Goal: Check status: Check status

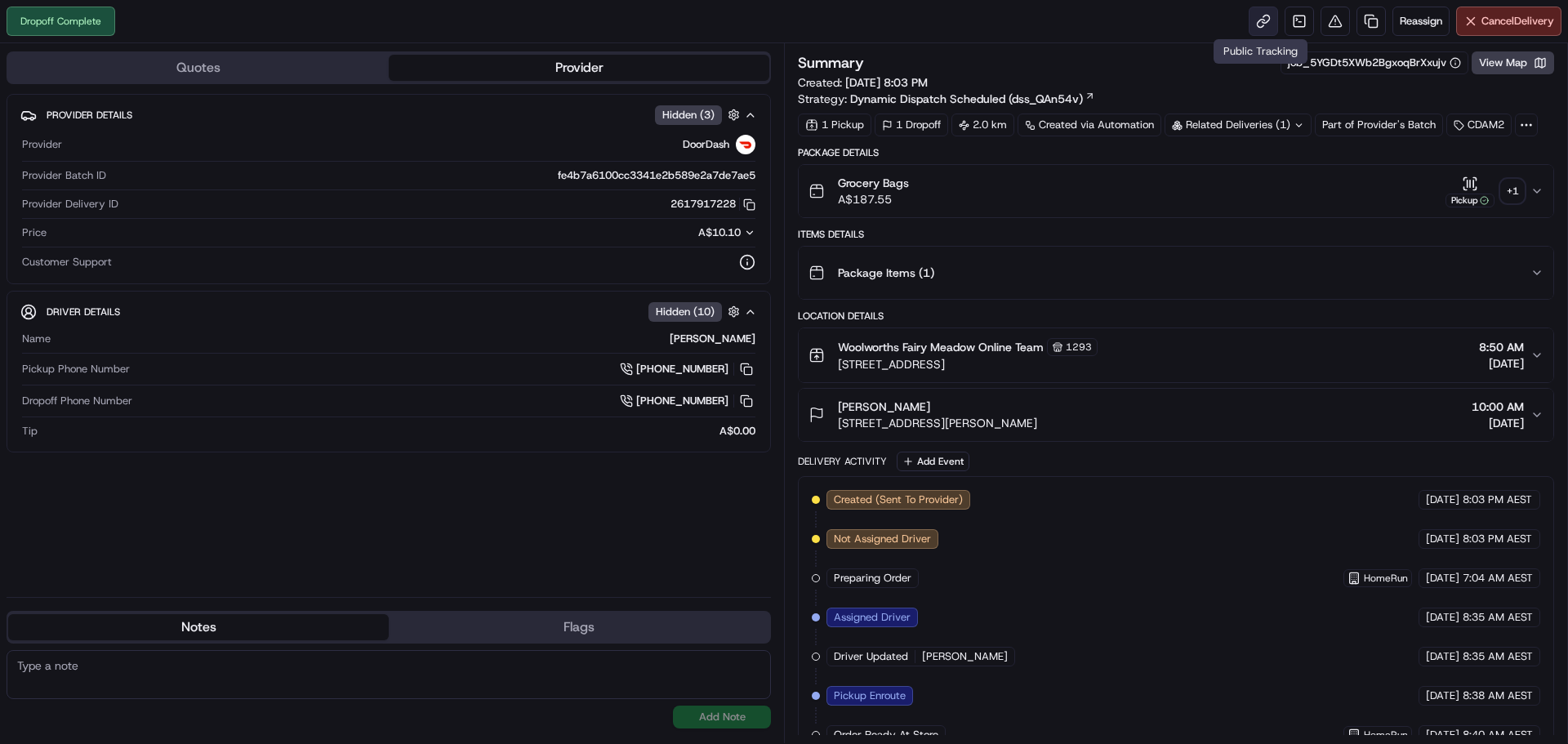
click at [1259, 21] on link at bounding box center [1263, 21] width 29 height 29
click at [1259, 14] on link at bounding box center [1263, 21] width 29 height 29
